Goal: Navigation & Orientation: Find specific page/section

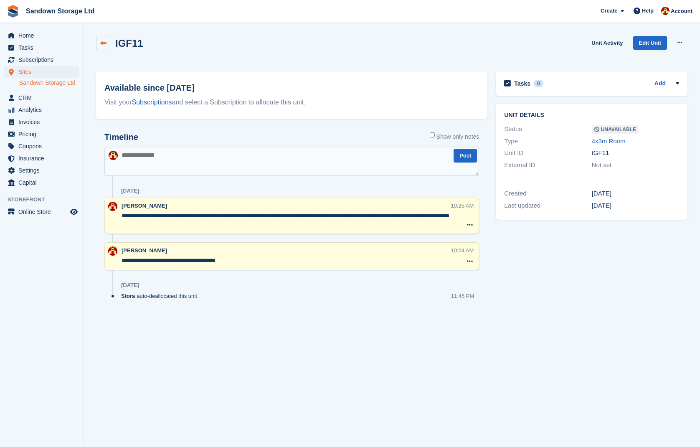
click at [104, 44] on icon at bounding box center [103, 43] width 6 height 6
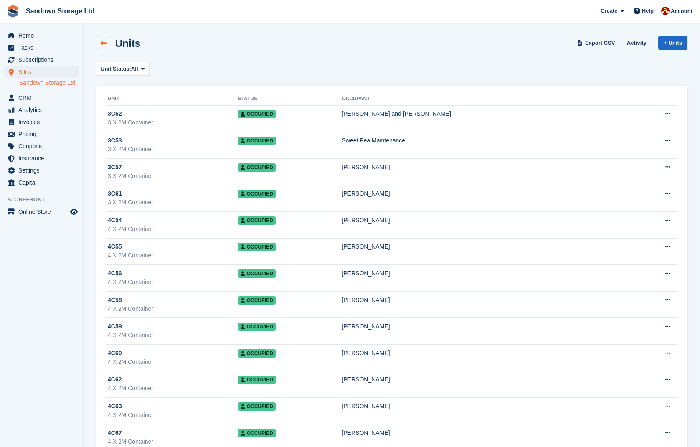
click at [107, 45] on link at bounding box center [103, 43] width 14 height 14
